Goal: Navigation & Orientation: Find specific page/section

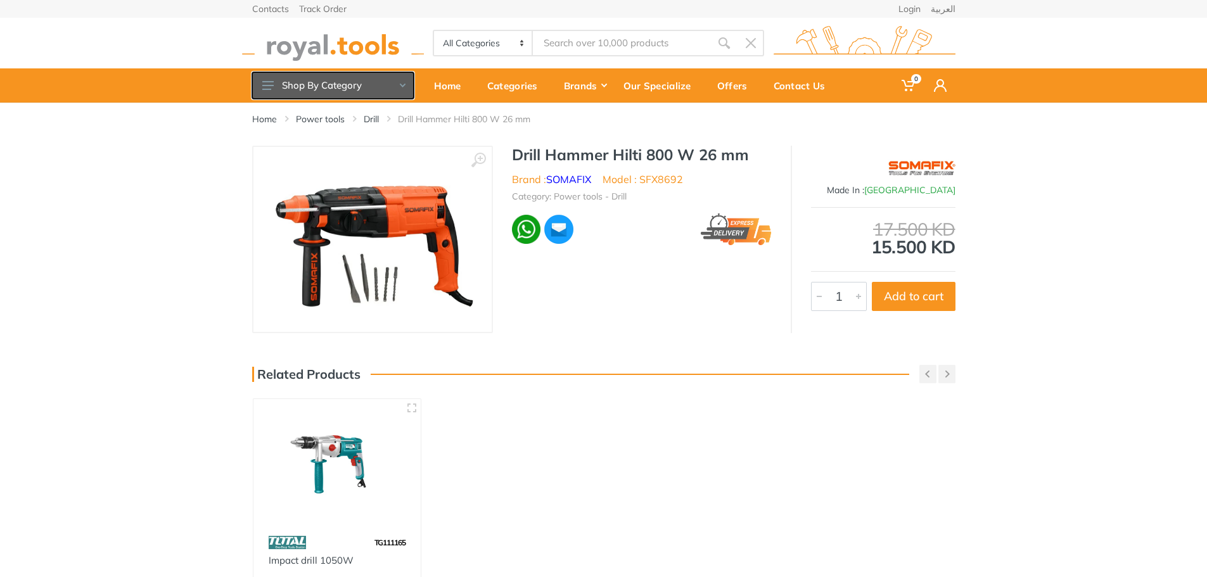
click at [400, 91] on button "Shop By Category" at bounding box center [333, 85] width 162 height 27
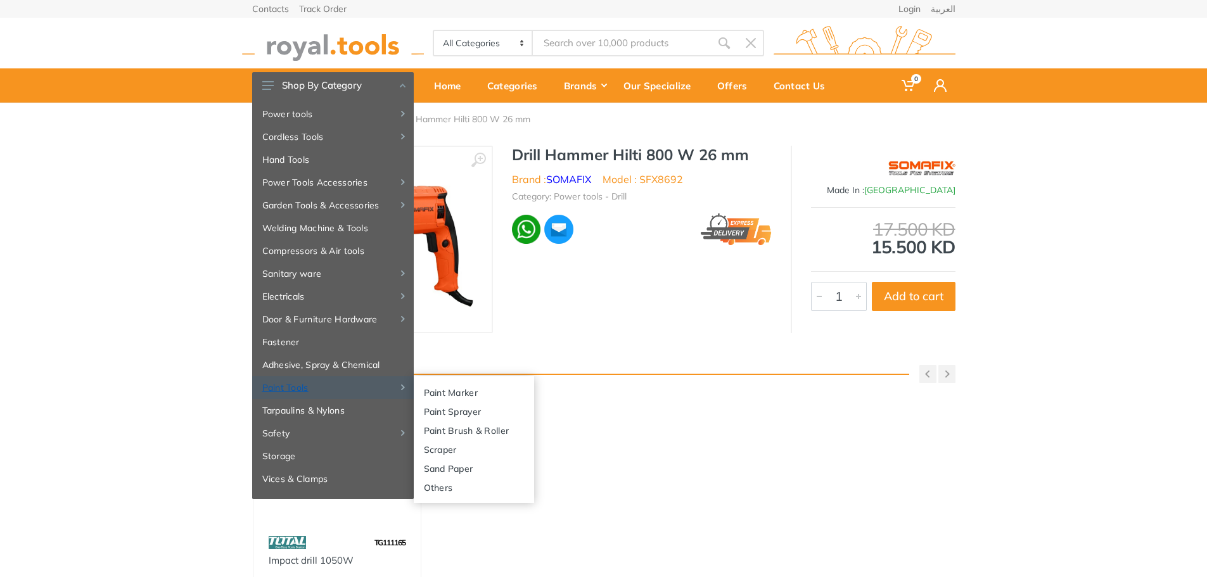
click at [317, 396] on link "Paint Tools" at bounding box center [333, 387] width 162 height 23
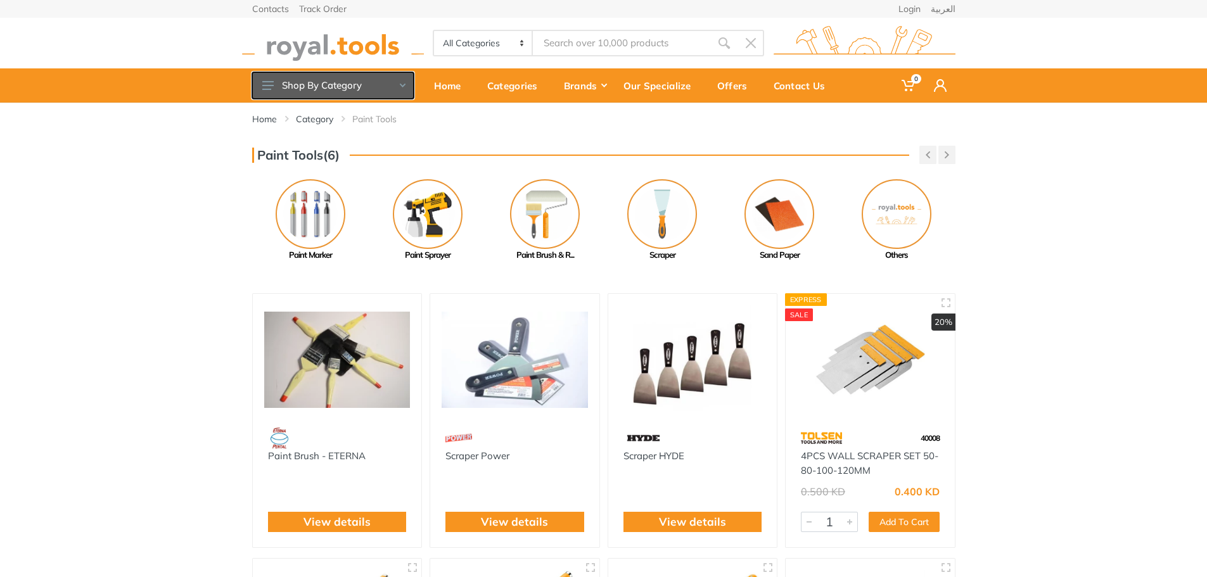
click at [395, 87] on button "Shop By Category" at bounding box center [333, 85] width 162 height 27
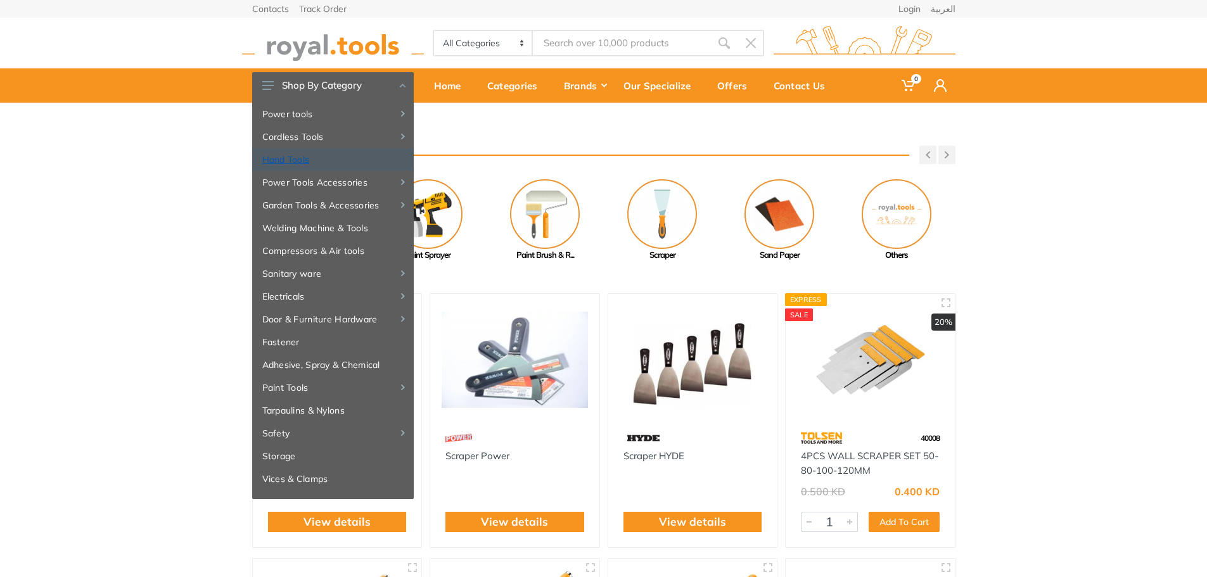
click at [317, 164] on link "Hand Tools" at bounding box center [333, 159] width 162 height 23
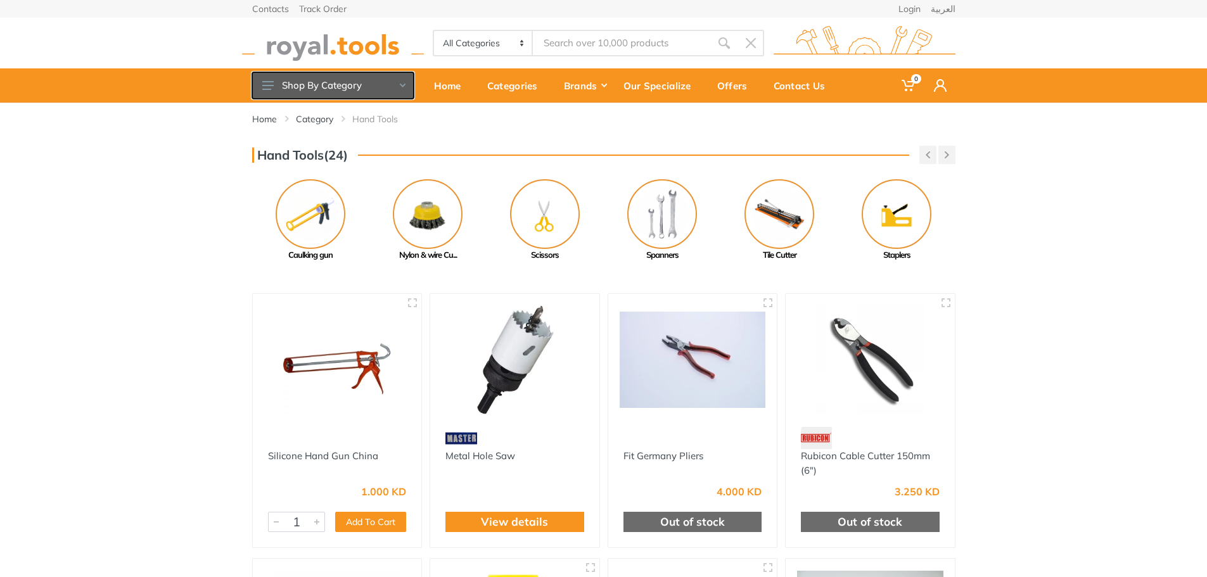
click at [404, 88] on button "Shop By Category" at bounding box center [333, 85] width 162 height 27
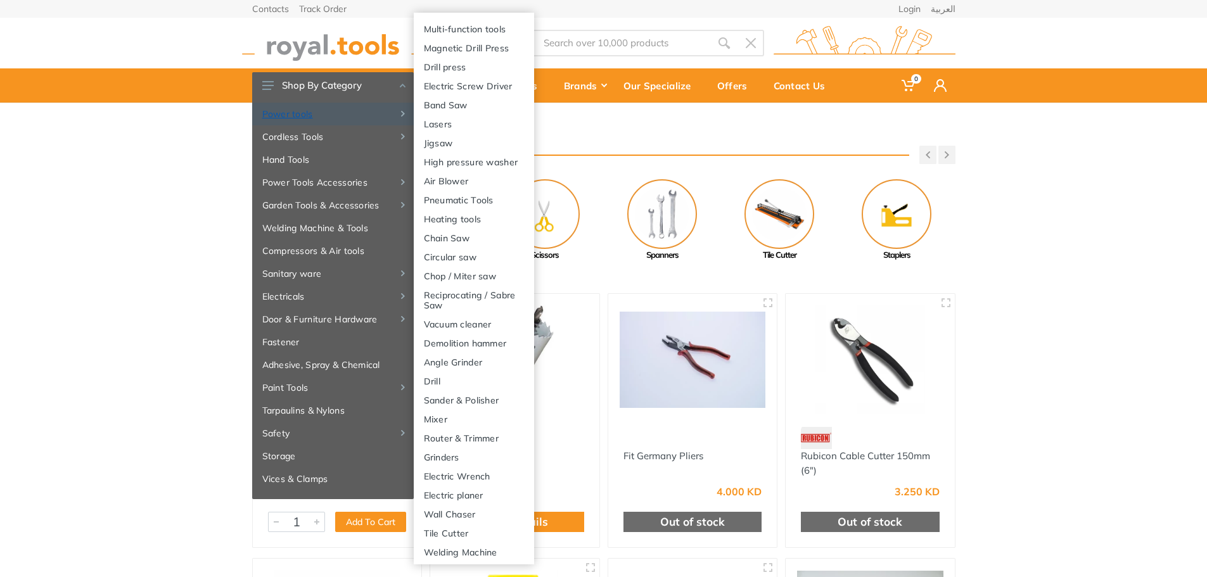
click at [384, 110] on link "Power tools" at bounding box center [333, 114] width 162 height 23
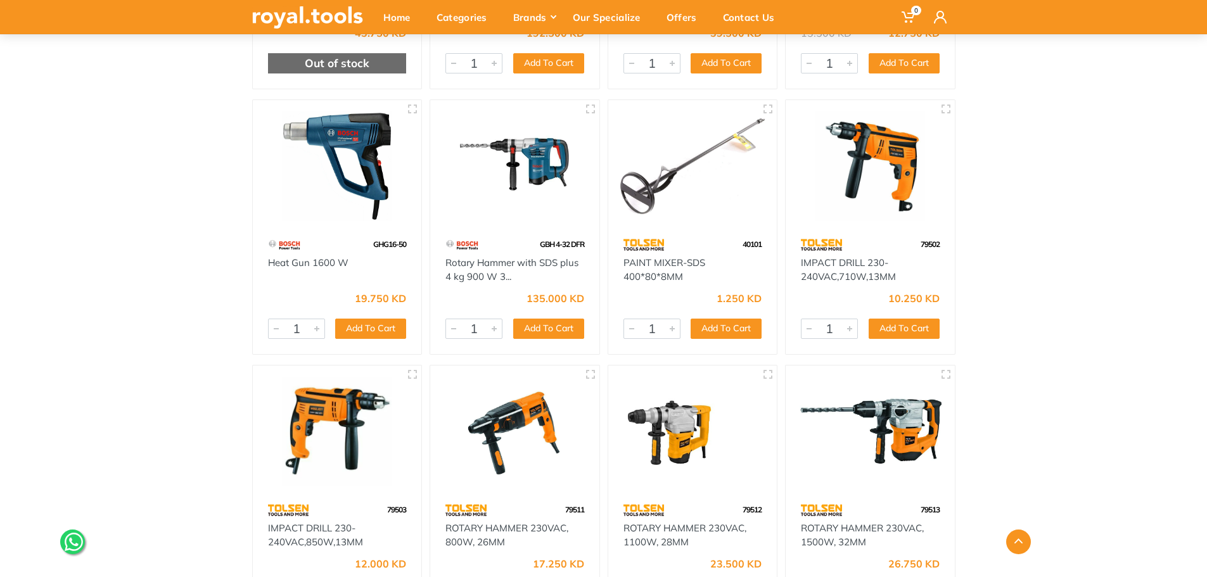
scroll to position [27832, 0]
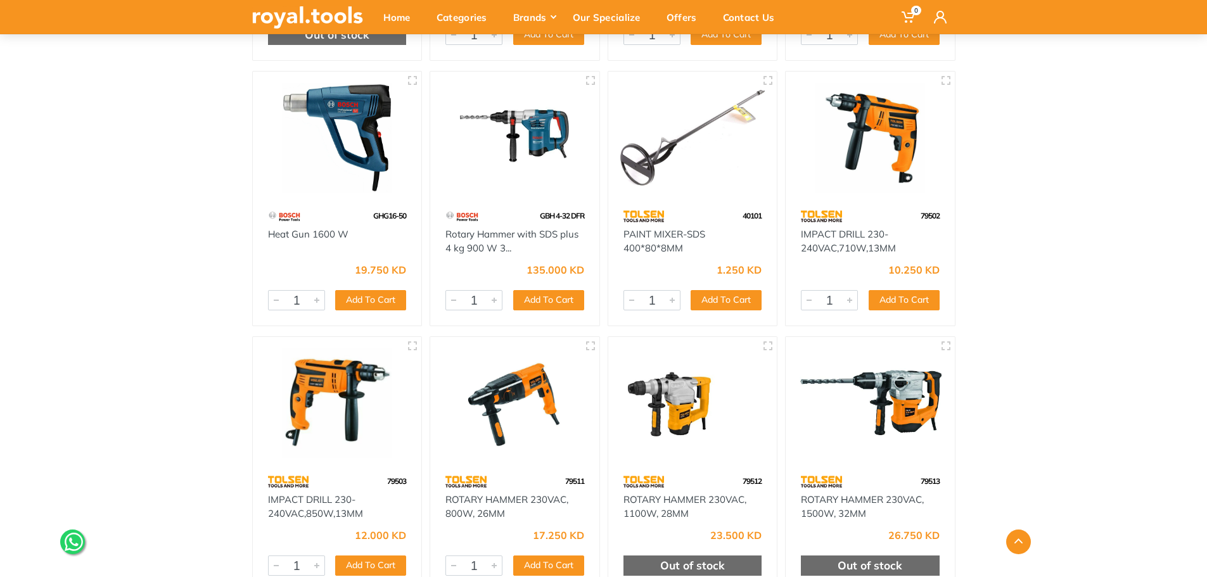
click at [533, 471] on div "79511" at bounding box center [514, 482] width 169 height 22
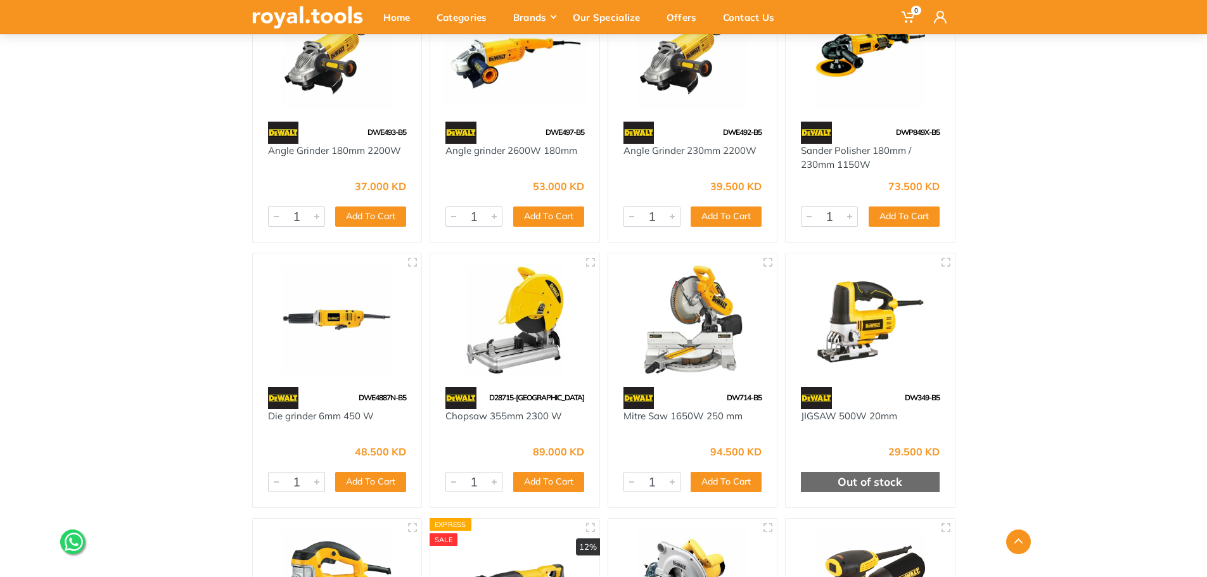
scroll to position [31886, 0]
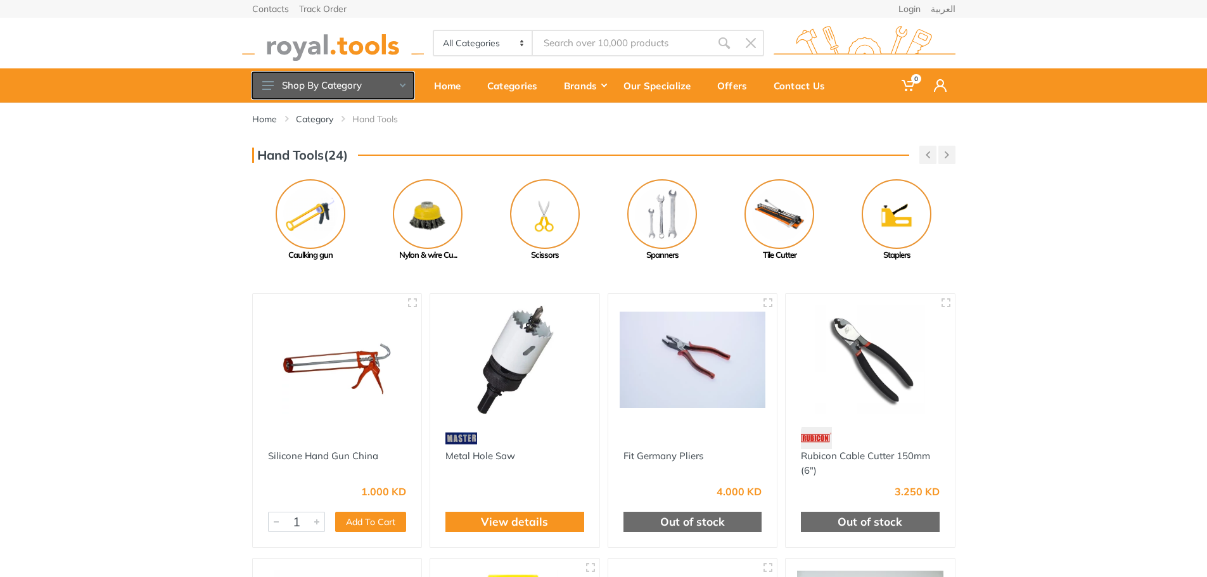
click at [398, 83] on button "Shop By Category" at bounding box center [333, 85] width 162 height 27
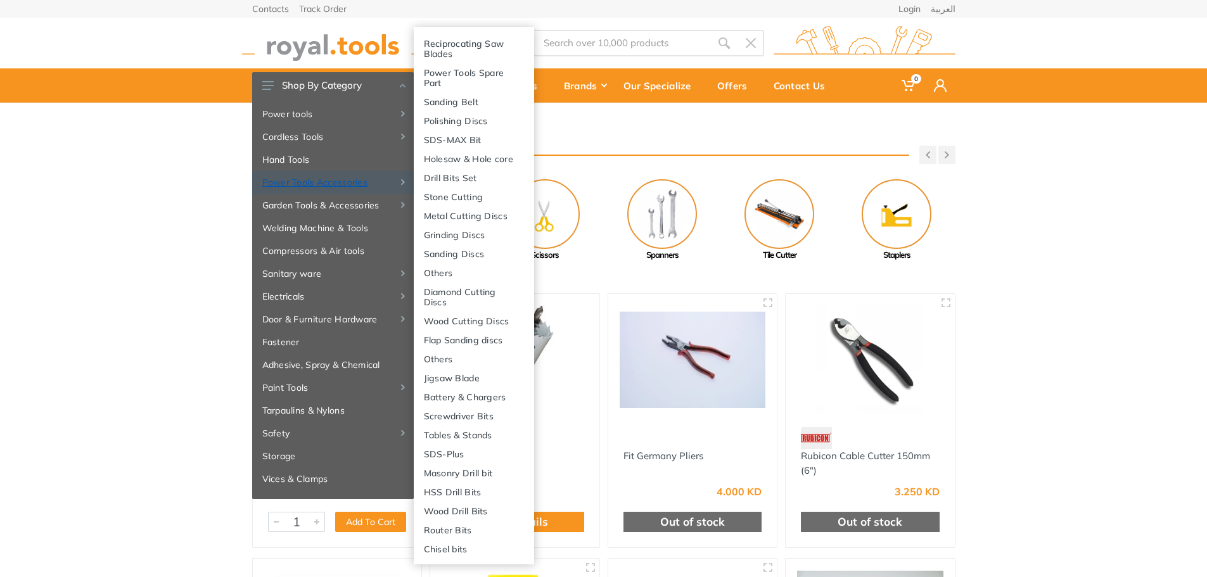
click at [378, 183] on link "Power Tools Accessories" at bounding box center [333, 182] width 162 height 23
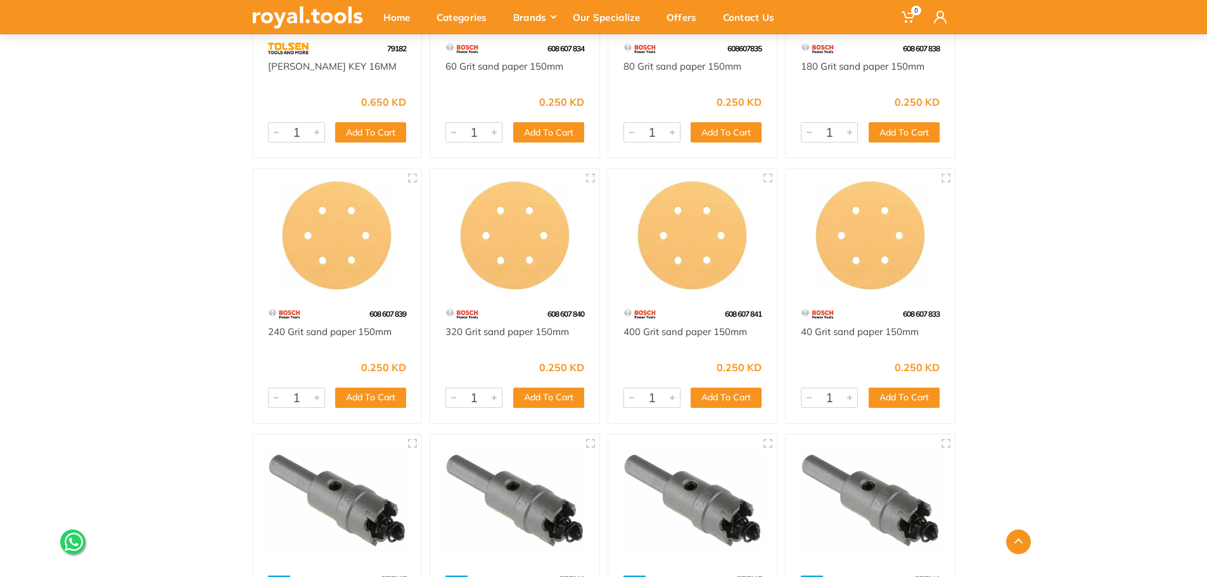
scroll to position [11086, 0]
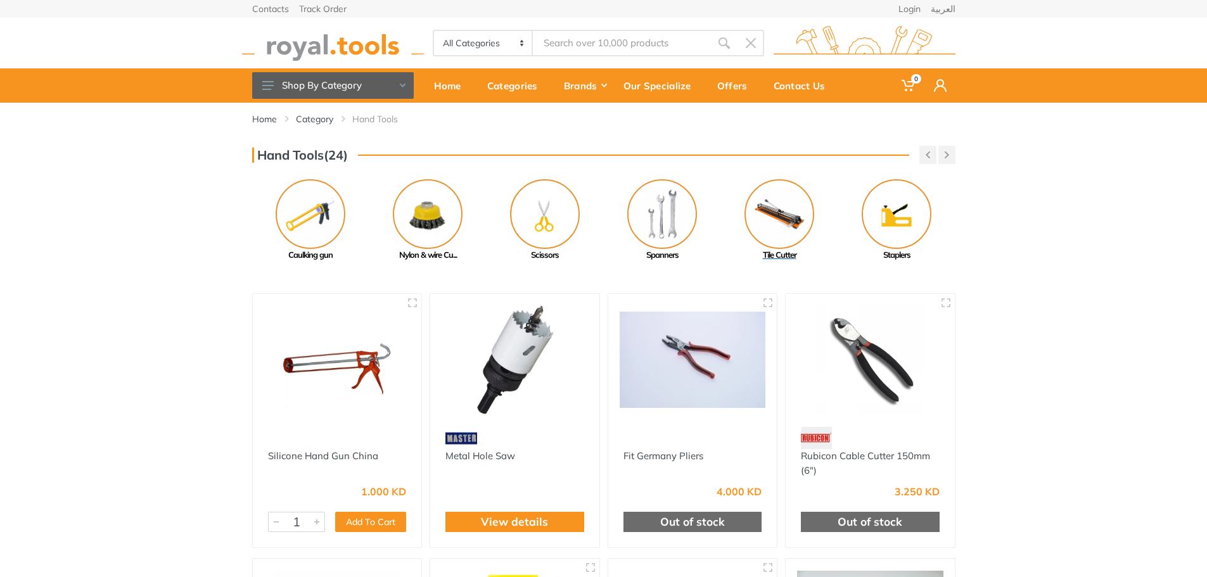
click at [786, 231] on img at bounding box center [779, 214] width 70 height 70
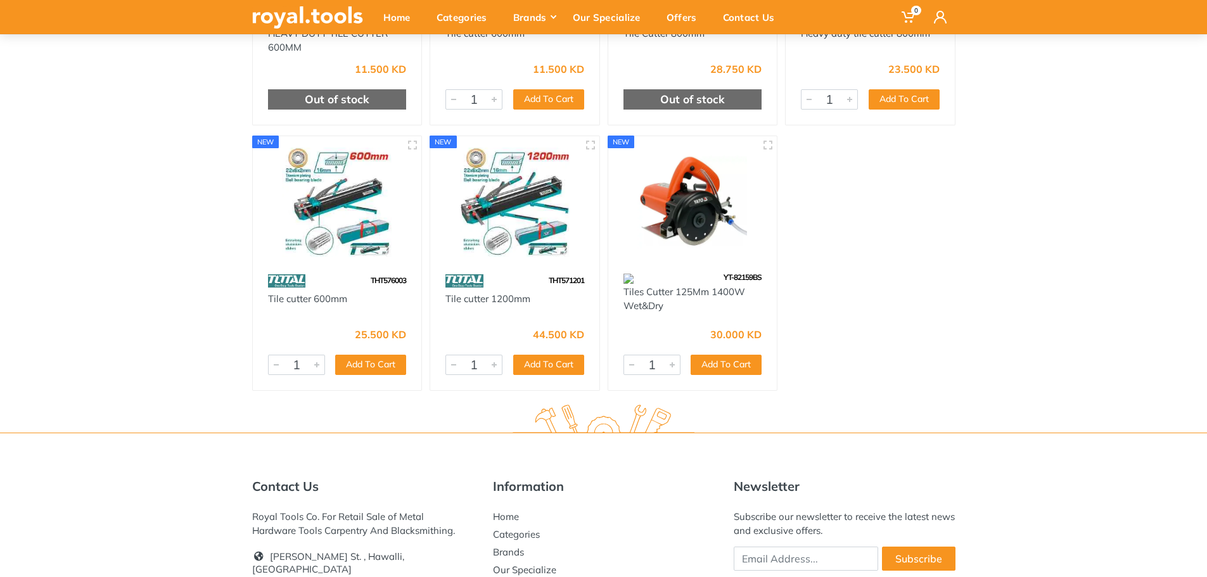
scroll to position [147, 0]
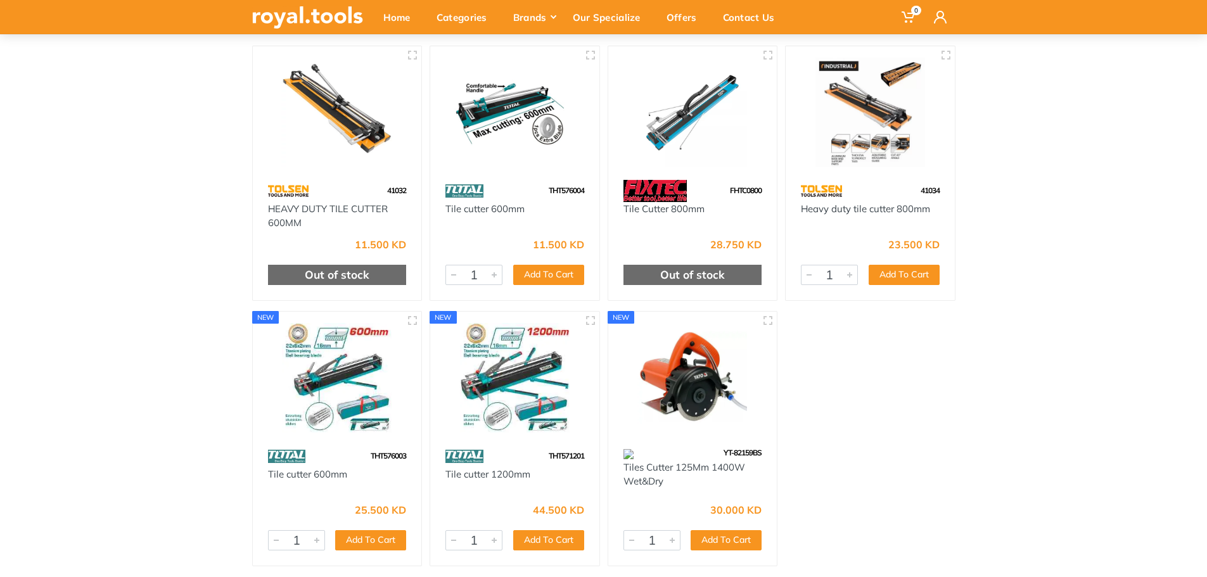
click at [687, 421] on img at bounding box center [693, 378] width 146 height 110
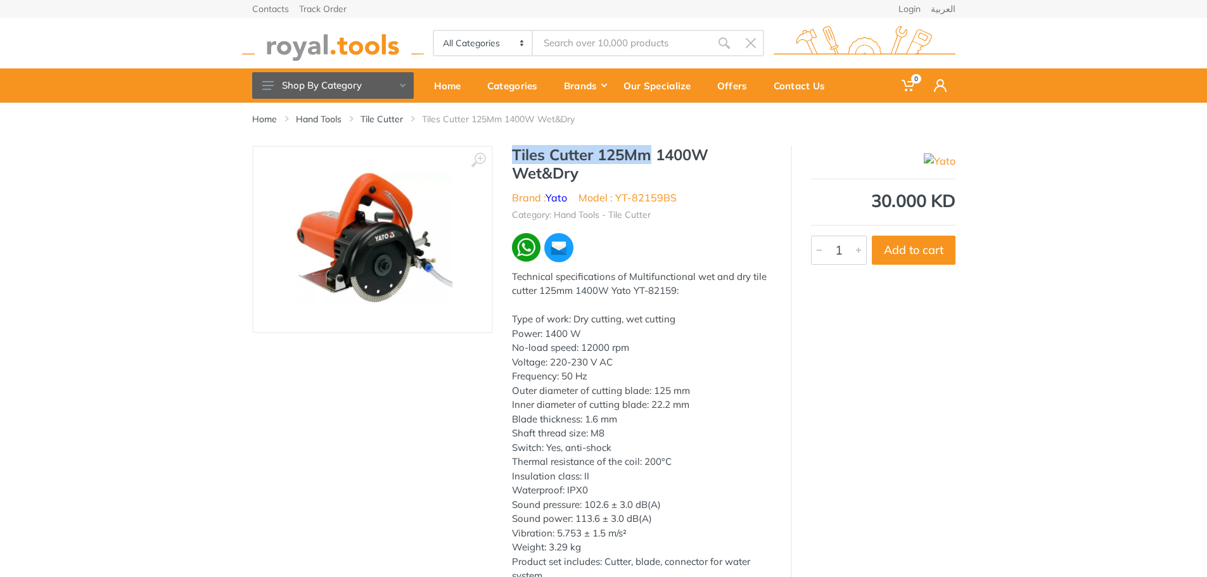
drag, startPoint x: 649, startPoint y: 156, endPoint x: 511, endPoint y: 158, distance: 138.1
click at [512, 158] on h1 "Tiles Cutter 125Mm 1400W Wet&Dry" at bounding box center [642, 164] width 260 height 37
copy h1 "Tiles Cutter 125Mm"
